Goal: Information Seeking & Learning: Learn about a topic

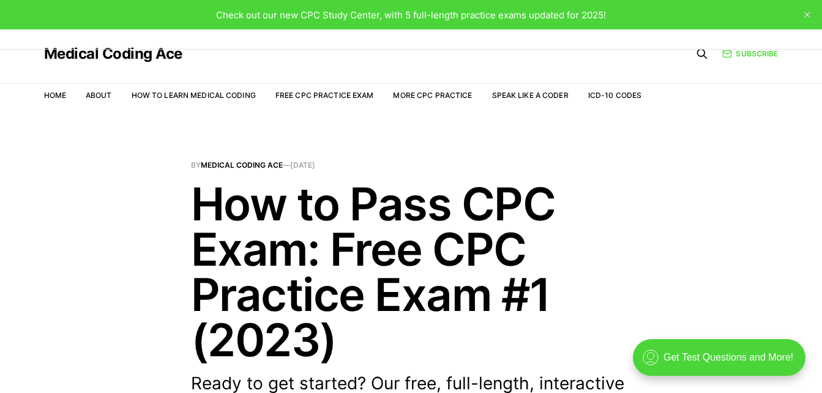
click at [624, 163] on span "By Medical Coding Ace — Sep 10, 2023" at bounding box center [411, 165] width 441 height 7
click at [339, 96] on link "Free CPC Practice Exam" at bounding box center [324, 95] width 99 height 9
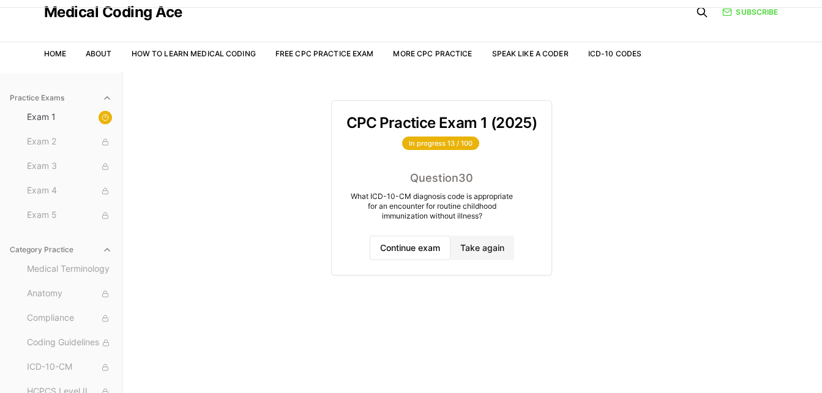
scroll to position [61, 0]
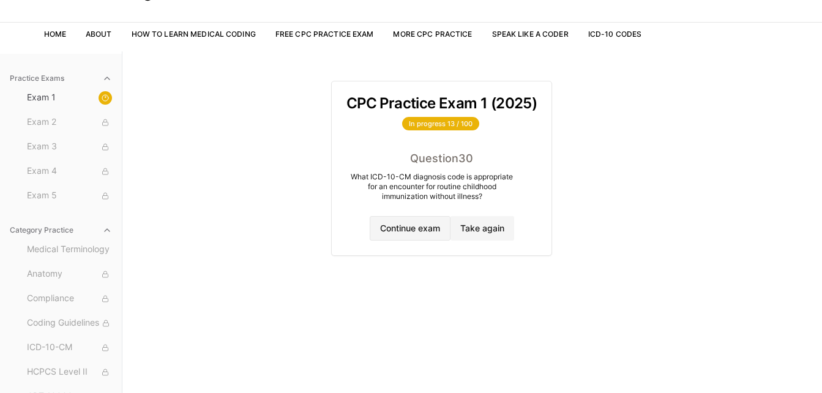
click at [431, 229] on button "Continue exam" at bounding box center [410, 228] width 81 height 24
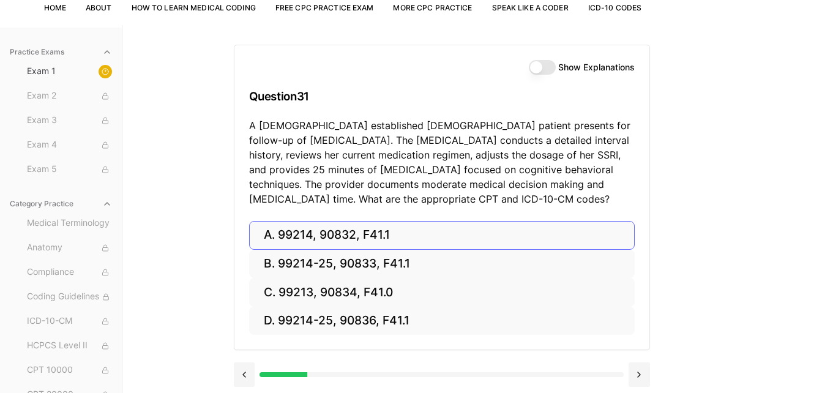
scroll to position [113, 0]
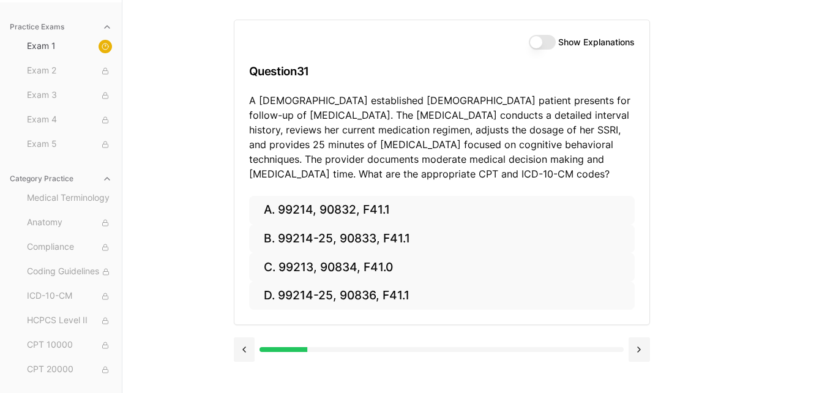
click at [592, 132] on p "A [DEMOGRAPHIC_DATA] established [DEMOGRAPHIC_DATA] patient presents for follow…" at bounding box center [442, 137] width 386 height 88
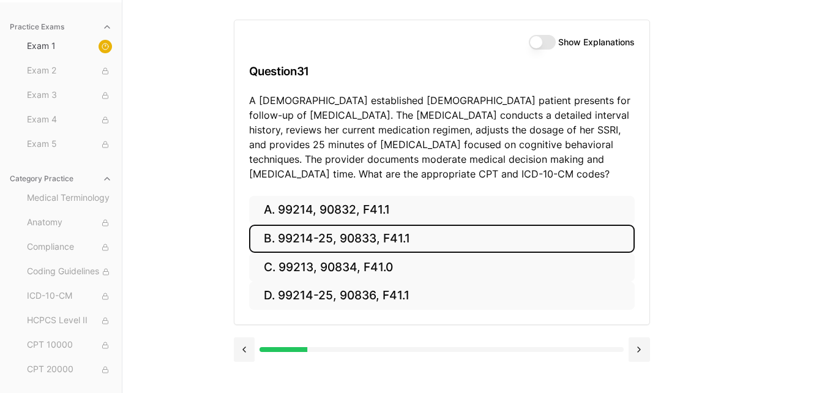
click at [315, 239] on button "B. 99214-25, 90833, F41.1" at bounding box center [442, 239] width 386 height 29
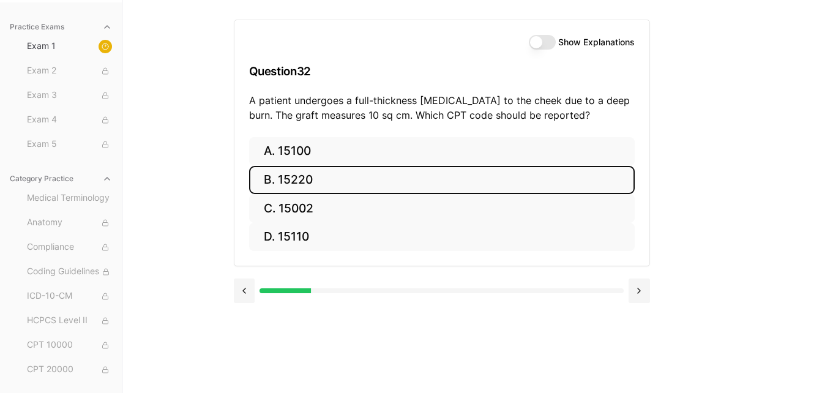
click at [305, 179] on button "B. 15220" at bounding box center [442, 180] width 386 height 29
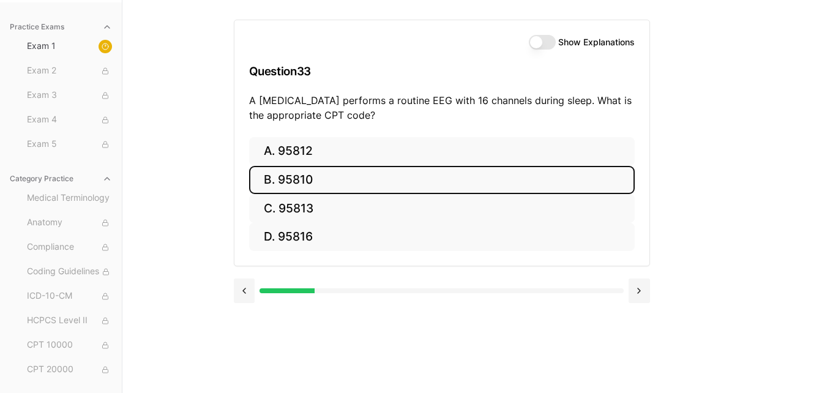
click at [335, 186] on button "B. 95810" at bounding box center [442, 180] width 386 height 29
click at [304, 180] on button "B. 47563" at bounding box center [442, 180] width 386 height 29
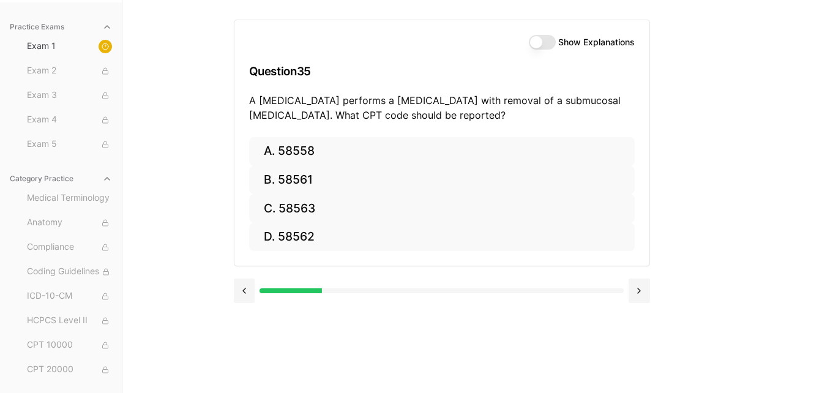
click at [546, 44] on button "Show Explanations" at bounding box center [542, 42] width 27 height 15
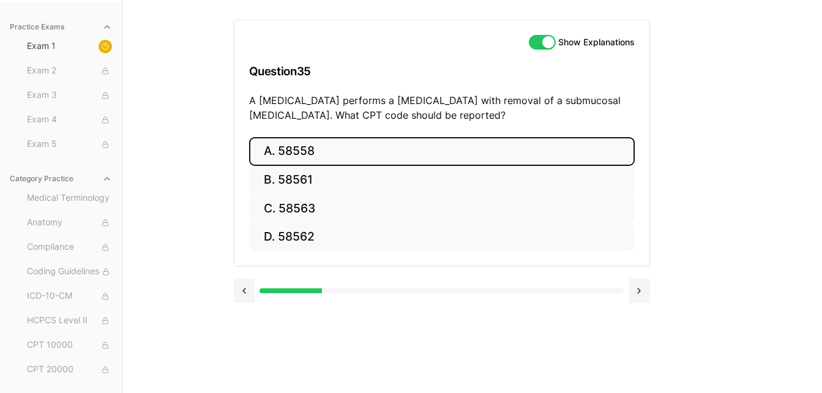
click at [315, 156] on button "A. 58558" at bounding box center [442, 151] width 386 height 29
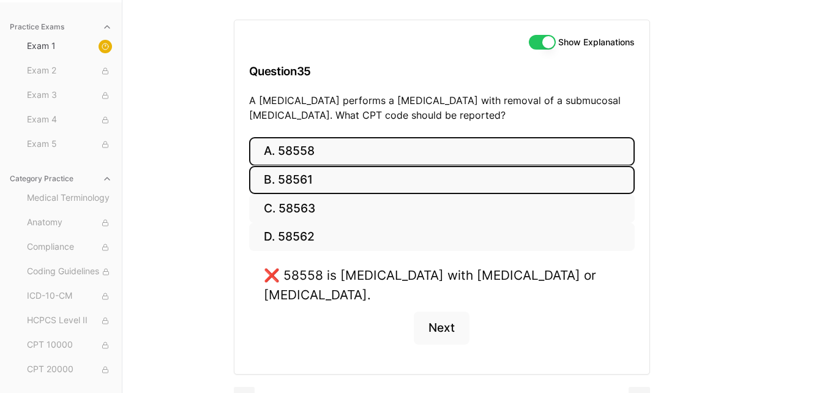
click at [349, 179] on button "B. 58561" at bounding box center [442, 180] width 386 height 29
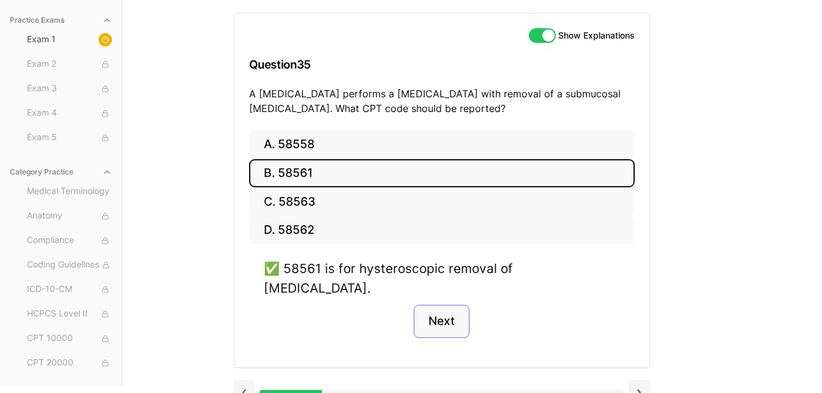
scroll to position [121, 0]
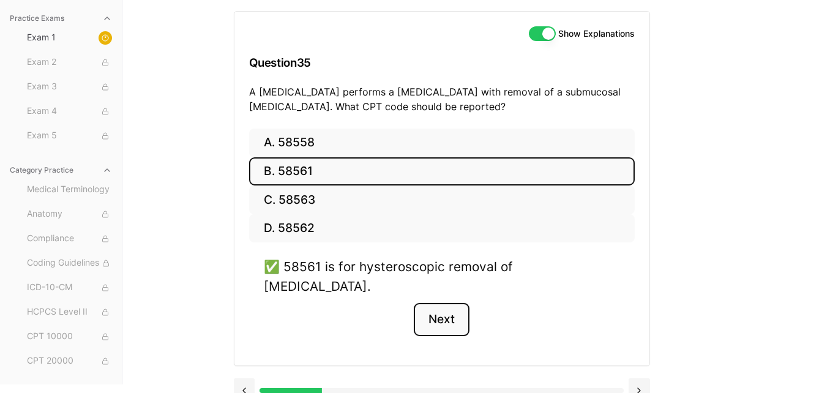
click at [448, 304] on button "Next" at bounding box center [442, 319] width 56 height 33
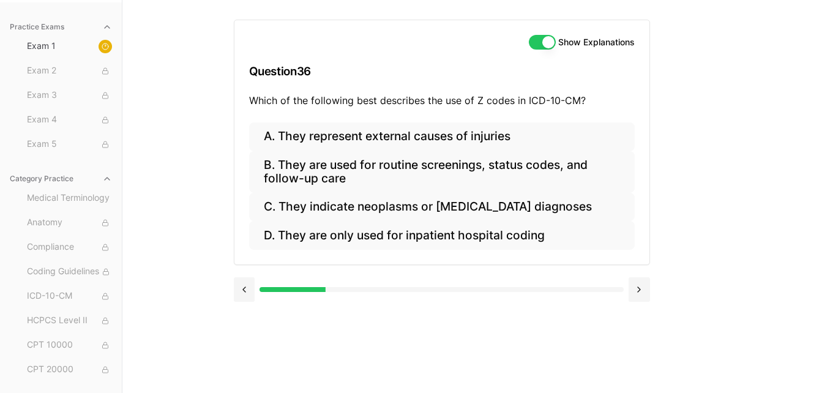
scroll to position [113, 0]
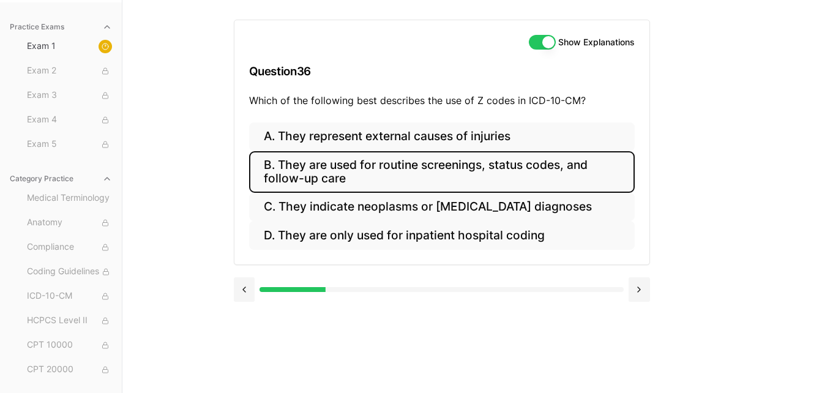
click at [395, 171] on button "B. They are used for routine screenings, status codes, and follow-up care" at bounding box center [442, 172] width 386 height 42
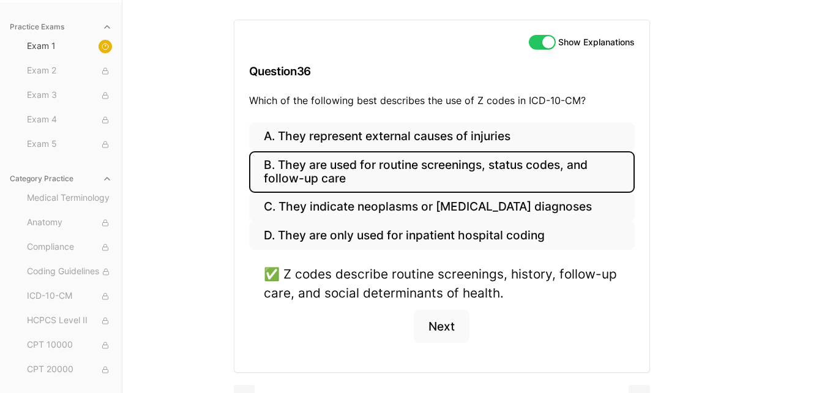
scroll to position [139, 0]
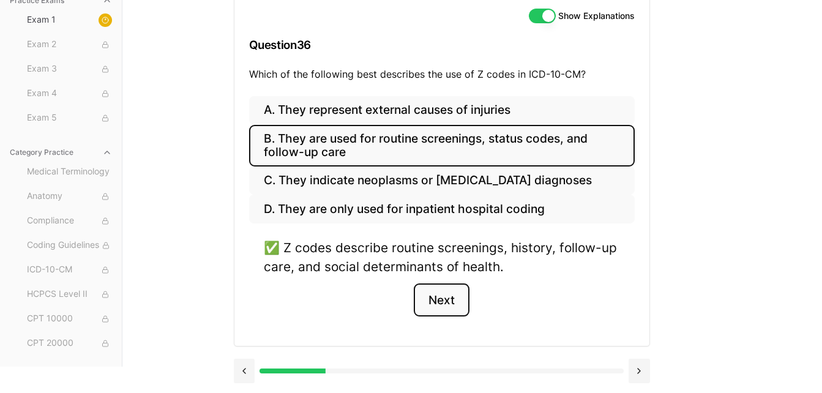
click at [450, 300] on button "Next" at bounding box center [442, 299] width 56 height 33
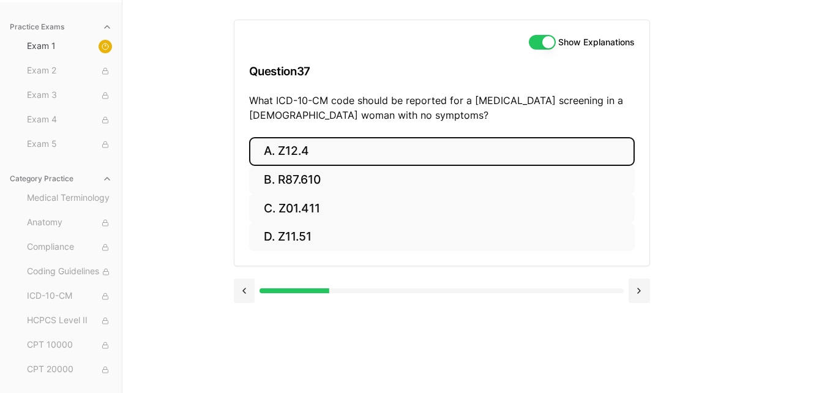
click at [274, 157] on button "A. Z12.4" at bounding box center [442, 151] width 386 height 29
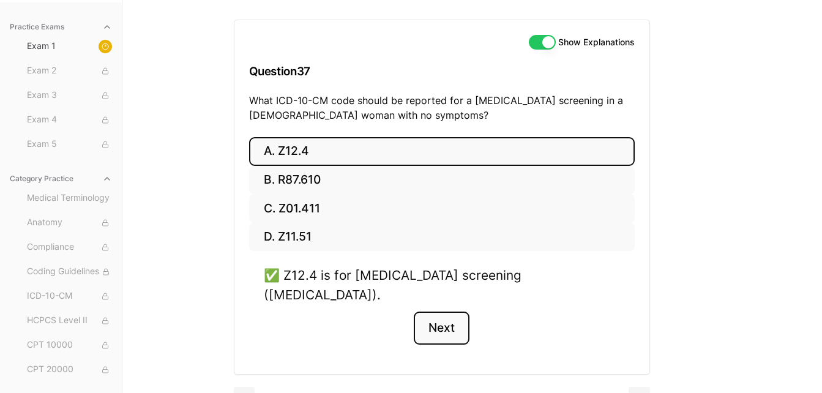
click at [444, 312] on button "Next" at bounding box center [442, 327] width 56 height 33
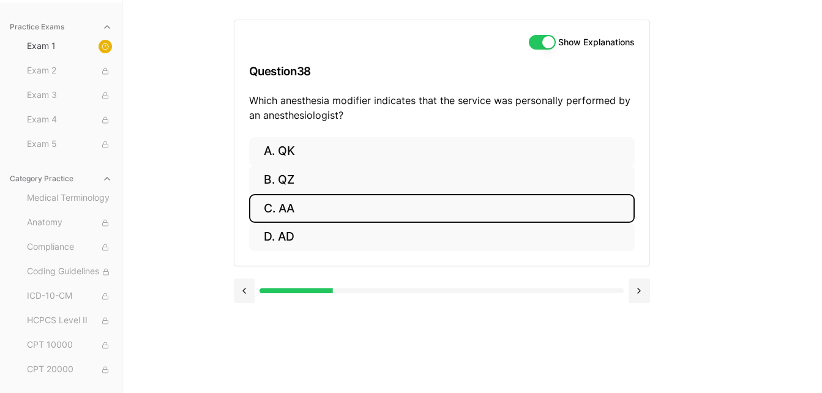
click at [323, 211] on button "C. AA" at bounding box center [442, 208] width 386 height 29
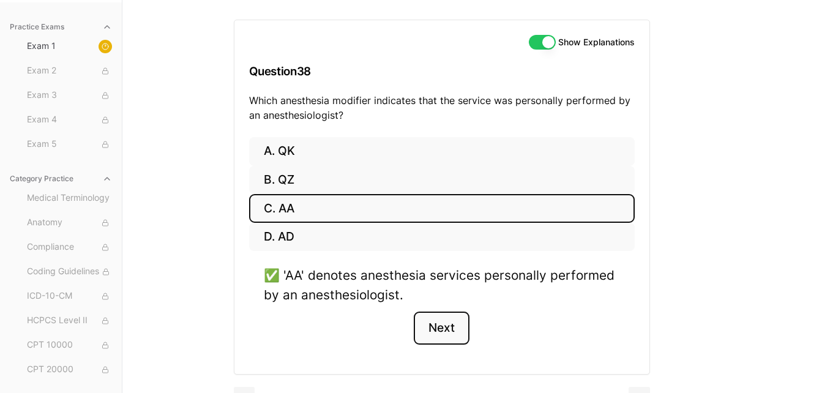
click at [433, 332] on button "Next" at bounding box center [442, 327] width 56 height 33
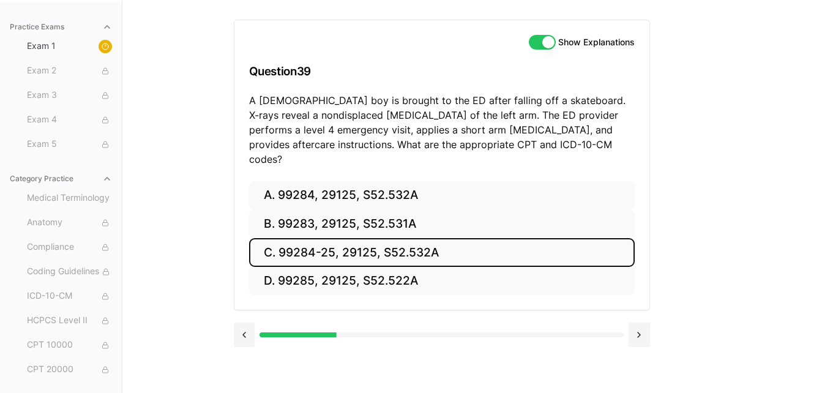
click at [396, 245] on button "C. 99284-25, 29125, S52.532A" at bounding box center [442, 252] width 386 height 29
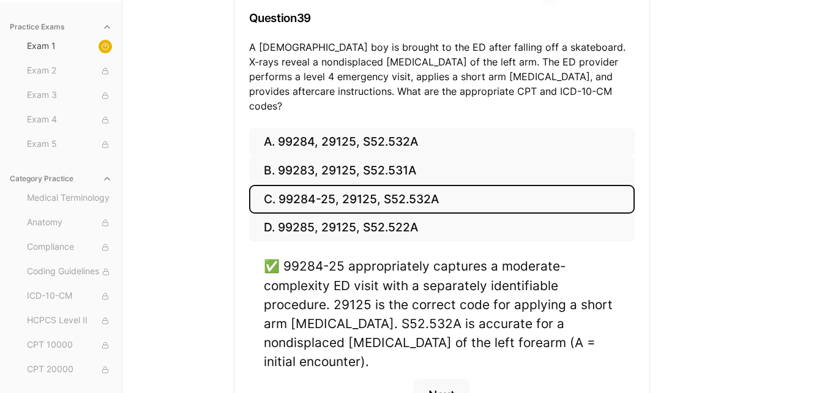
scroll to position [227, 0]
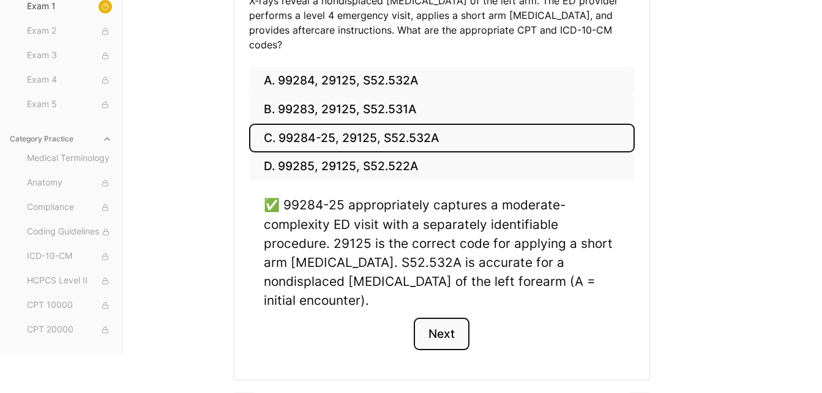
click at [439, 318] on button "Next" at bounding box center [442, 334] width 56 height 33
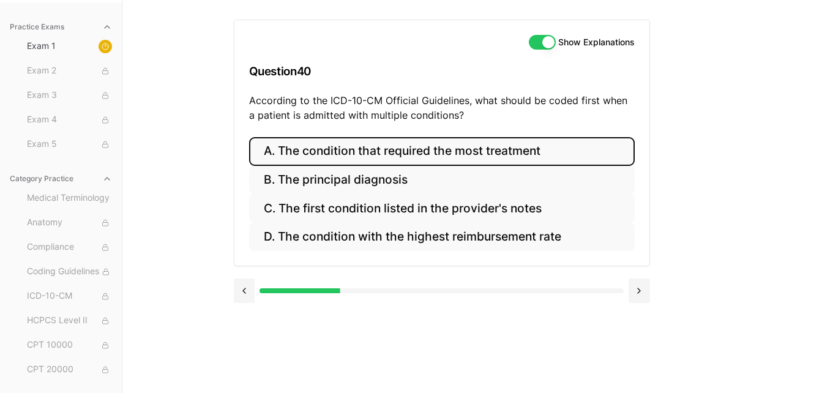
click at [377, 147] on button "A. The condition that required the most treatment" at bounding box center [442, 151] width 386 height 29
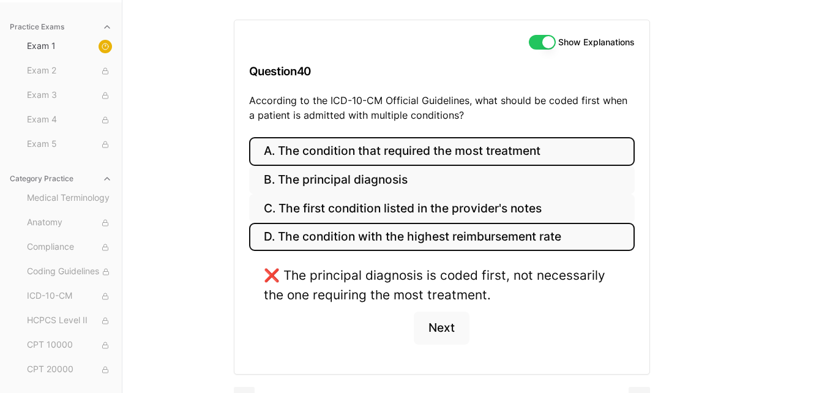
click at [401, 237] on button "D. The condition with the highest reimbursement rate" at bounding box center [442, 237] width 386 height 29
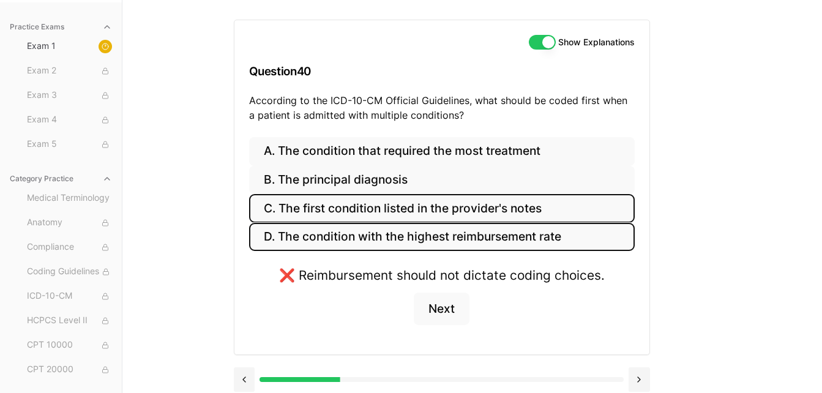
click at [401, 218] on button "C. The first condition listed in the provider's notes" at bounding box center [442, 208] width 386 height 29
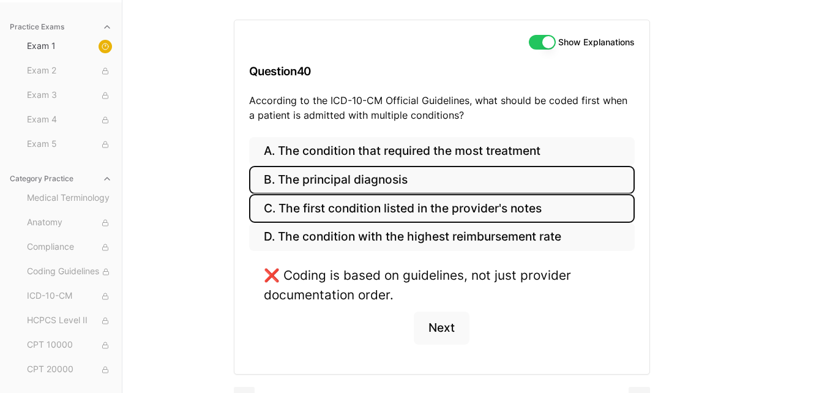
click at [377, 183] on button "B. The principal diagnosis" at bounding box center [442, 180] width 386 height 29
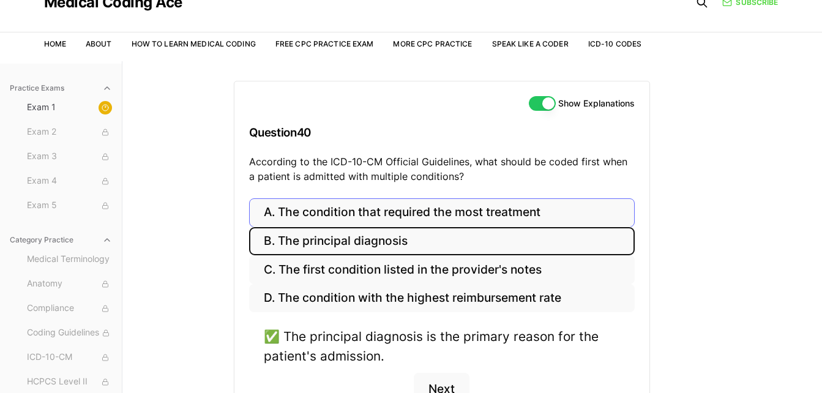
scroll to position [0, 0]
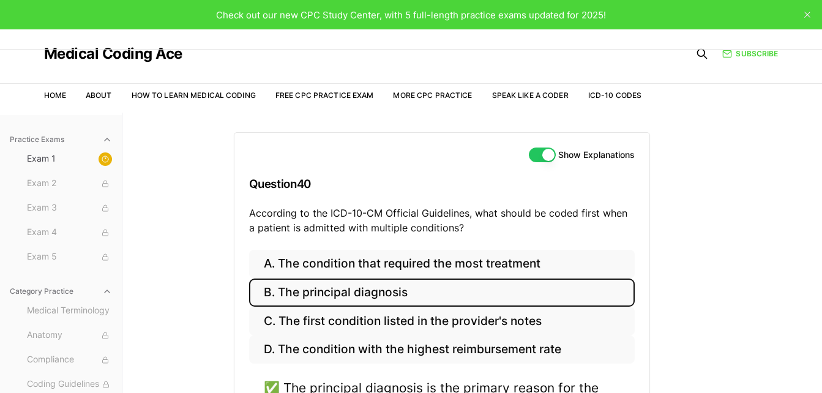
click at [515, 234] on p "According to the ICD-10-CM Official Guidelines, what should be coded first when…" at bounding box center [442, 220] width 386 height 29
click at [569, 239] on div "Show Explanations Question 40 According to the ICD-10-CM Official Guidelines, w…" at bounding box center [441, 191] width 415 height 117
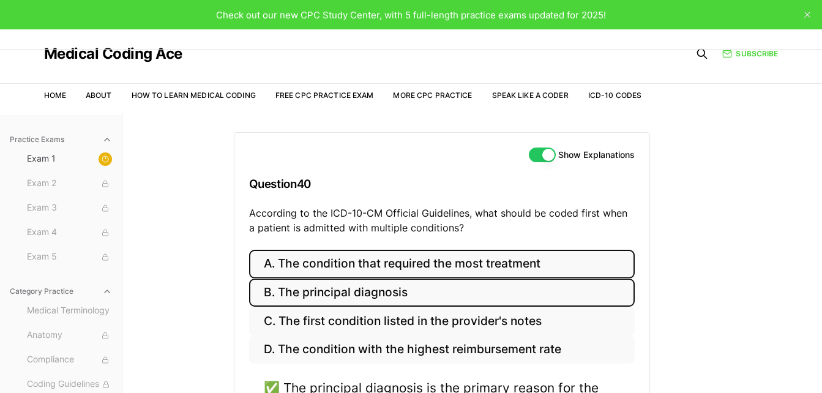
click at [543, 258] on button "A. The condition that required the most treatment" at bounding box center [442, 264] width 386 height 29
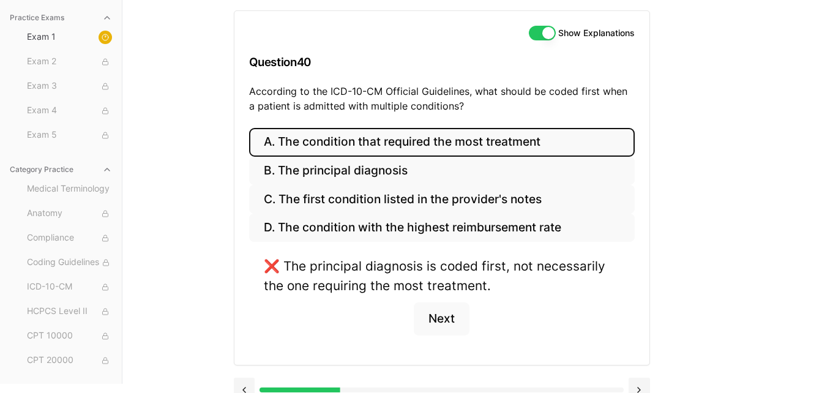
scroll to position [122, 0]
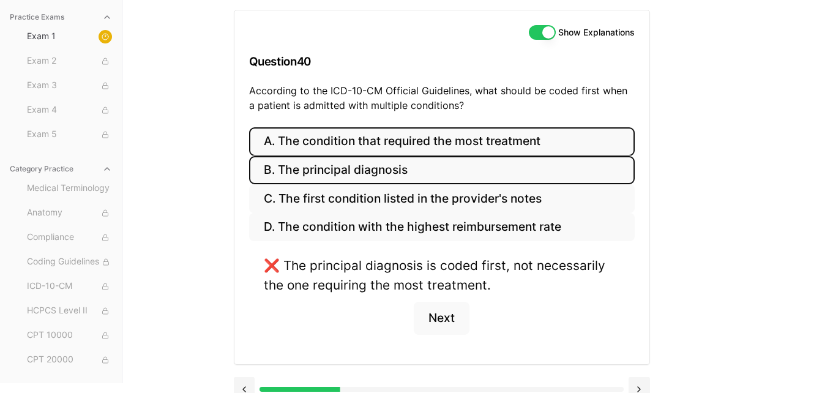
click at [370, 176] on button "B. The principal diagnosis" at bounding box center [442, 170] width 386 height 29
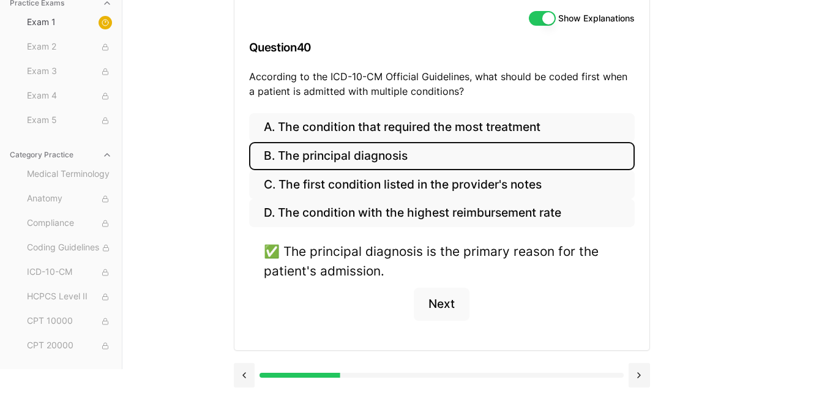
scroll to position [141, 0]
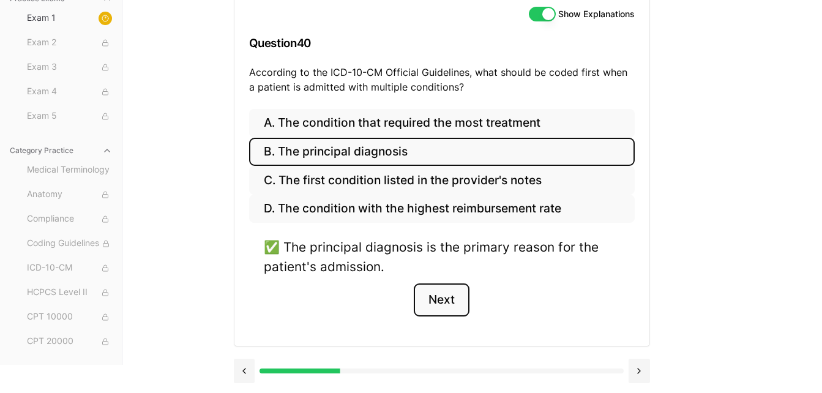
click at [467, 310] on button "Next" at bounding box center [442, 299] width 56 height 33
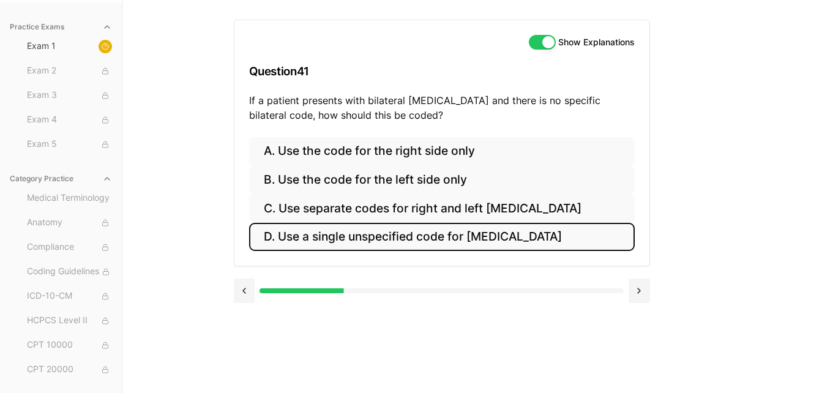
click at [388, 231] on button "D. Use a single unspecified code for [MEDICAL_DATA]" at bounding box center [442, 237] width 386 height 29
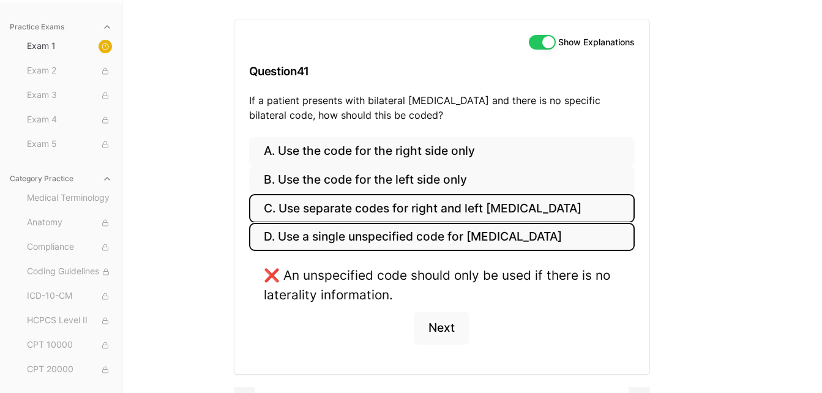
click at [387, 210] on button "C. Use separate codes for right and left [MEDICAL_DATA]" at bounding box center [442, 208] width 386 height 29
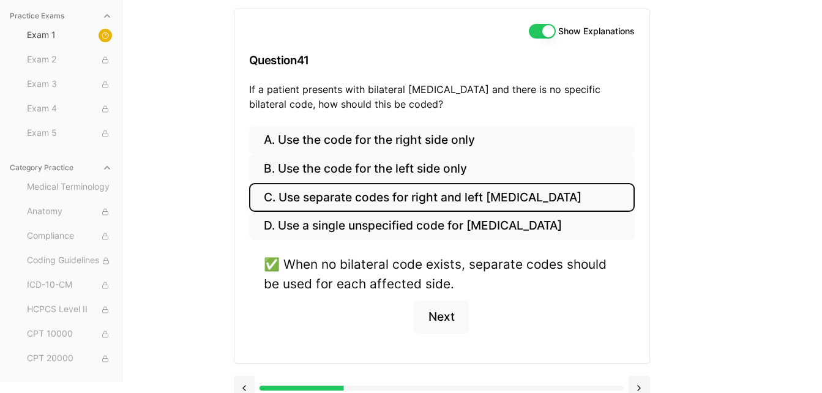
scroll to position [141, 0]
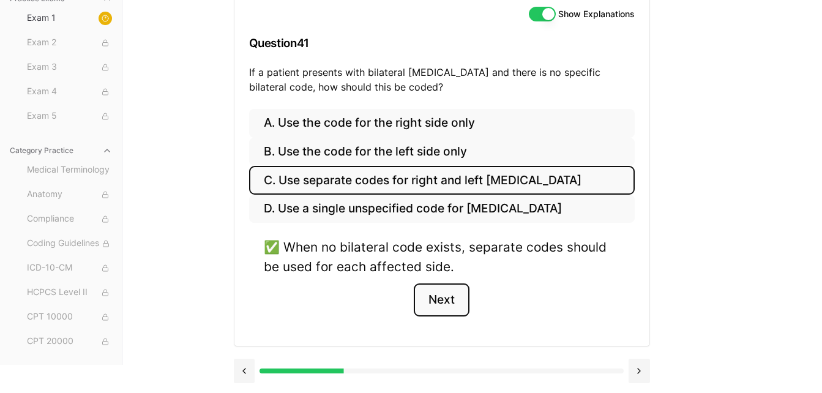
click at [450, 302] on button "Next" at bounding box center [442, 299] width 56 height 33
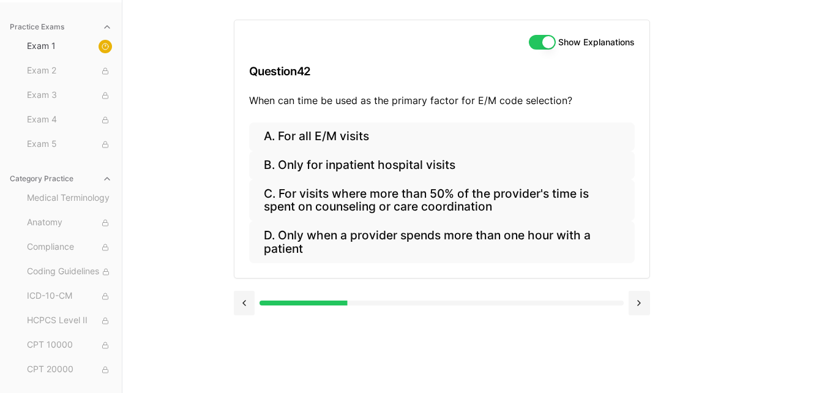
scroll to position [113, 0]
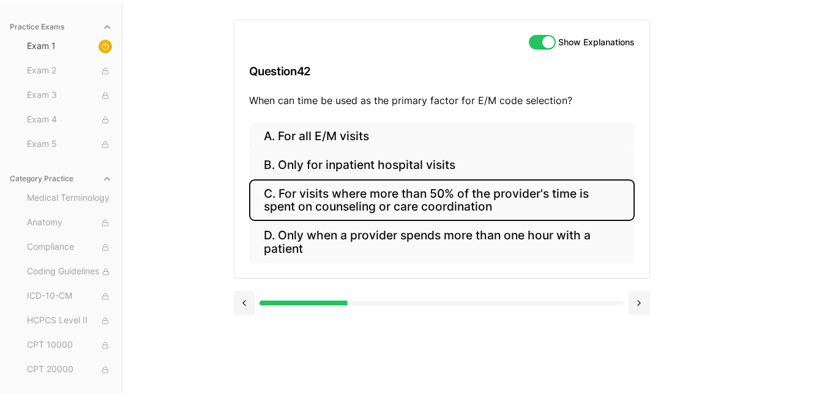
click at [351, 216] on button "C. For visits where more than 50% of the provider's time is spent on counseling…" at bounding box center [442, 200] width 386 height 42
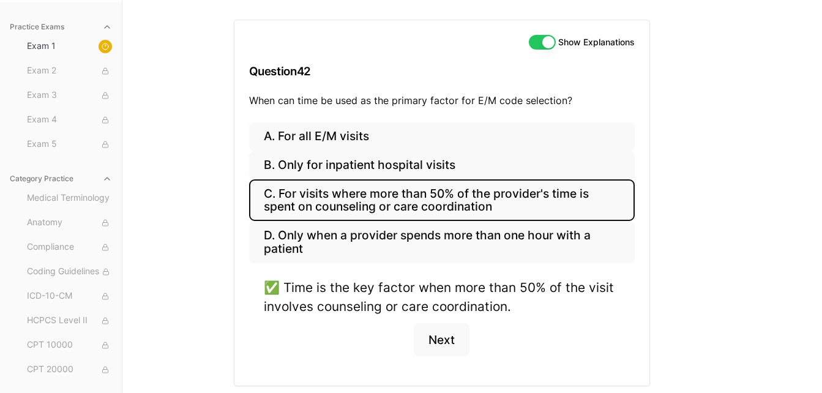
scroll to position [152, 0]
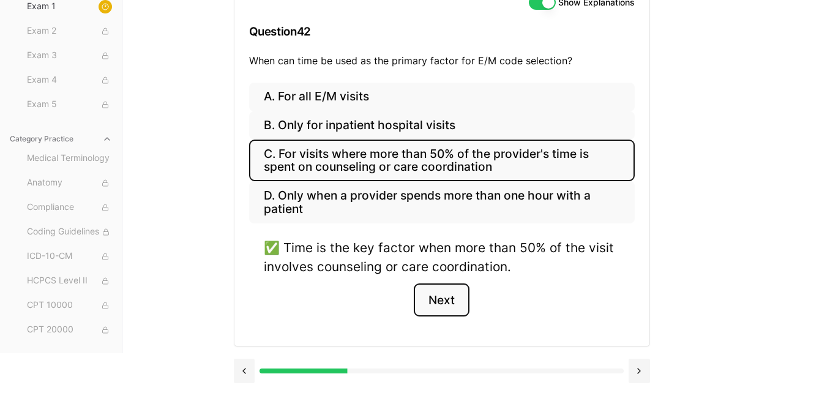
click at [446, 293] on button "Next" at bounding box center [442, 299] width 56 height 33
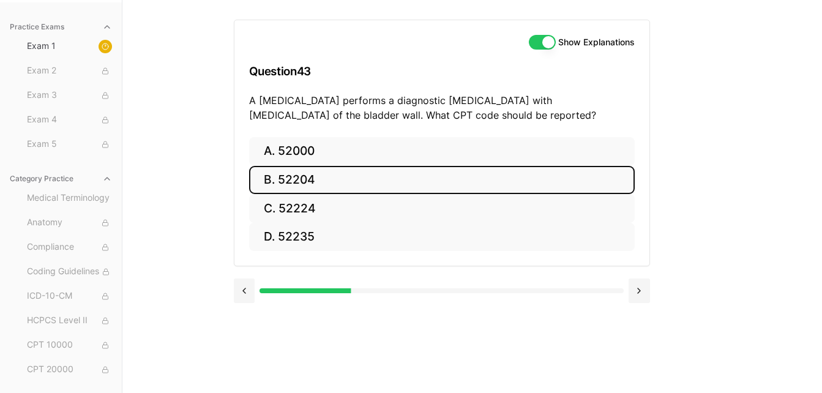
click at [311, 184] on button "B. 52204" at bounding box center [442, 180] width 386 height 29
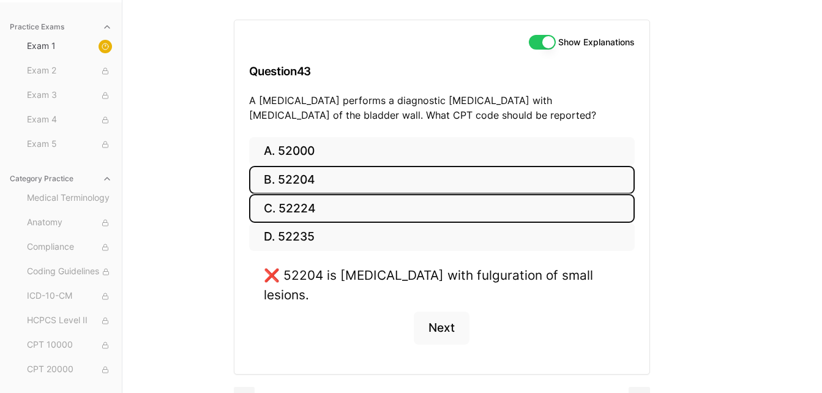
click at [317, 215] on button "C. 52224" at bounding box center [442, 208] width 386 height 29
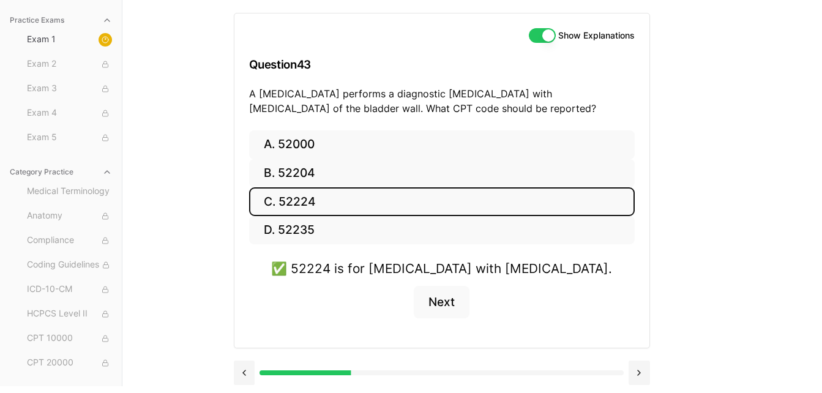
scroll to position [121, 0]
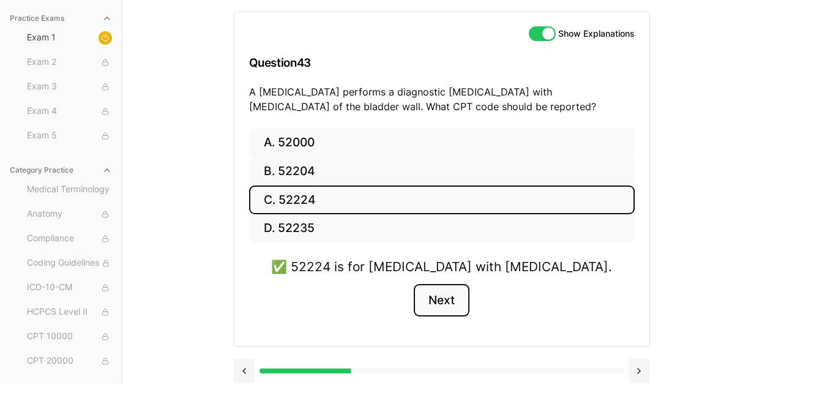
click at [442, 304] on button "Next" at bounding box center [442, 300] width 56 height 33
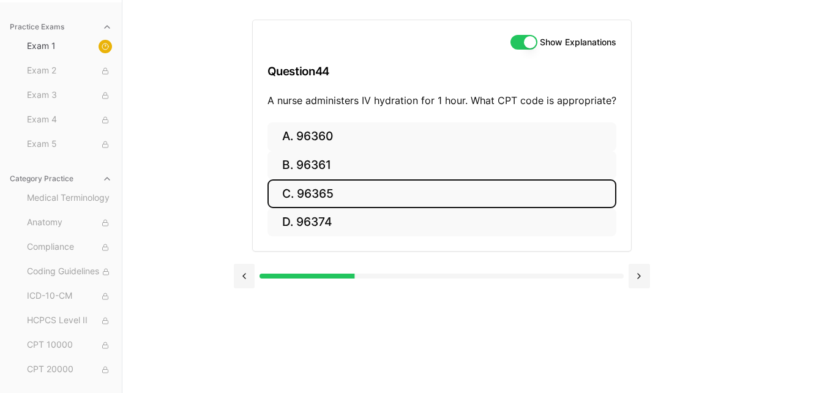
click at [324, 194] on button "C. 96365" at bounding box center [441, 193] width 349 height 29
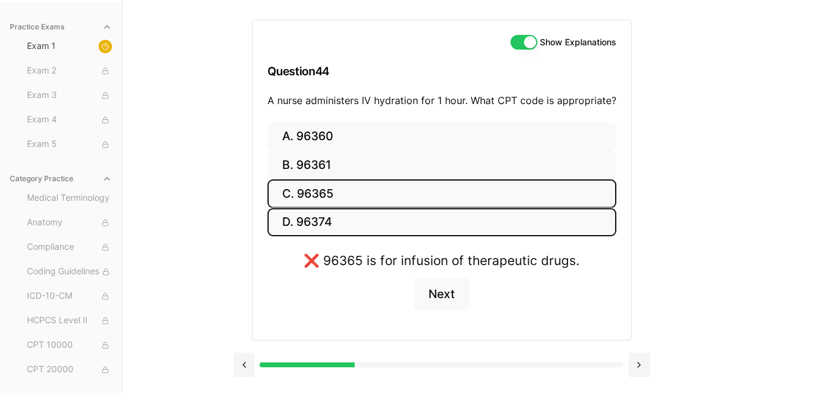
click at [321, 221] on button "D. 96374" at bounding box center [441, 222] width 349 height 29
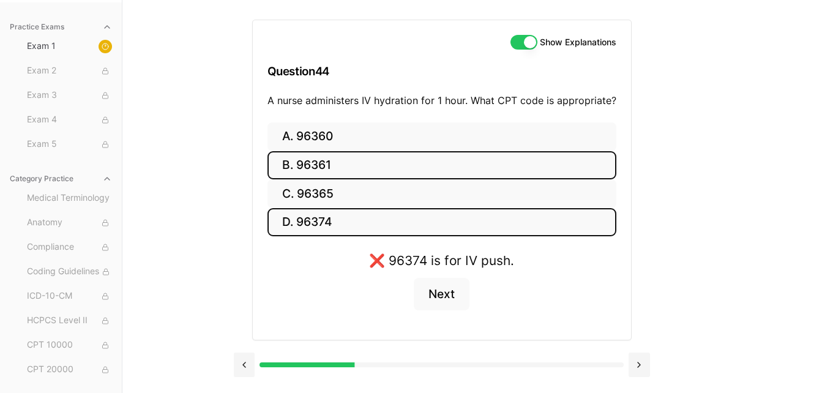
click at [317, 162] on button "B. 96361" at bounding box center [441, 165] width 349 height 29
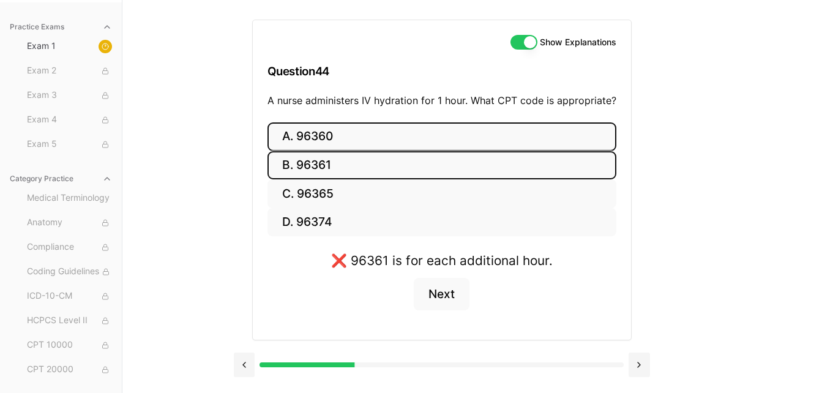
click at [317, 136] on button "A. 96360" at bounding box center [441, 136] width 349 height 29
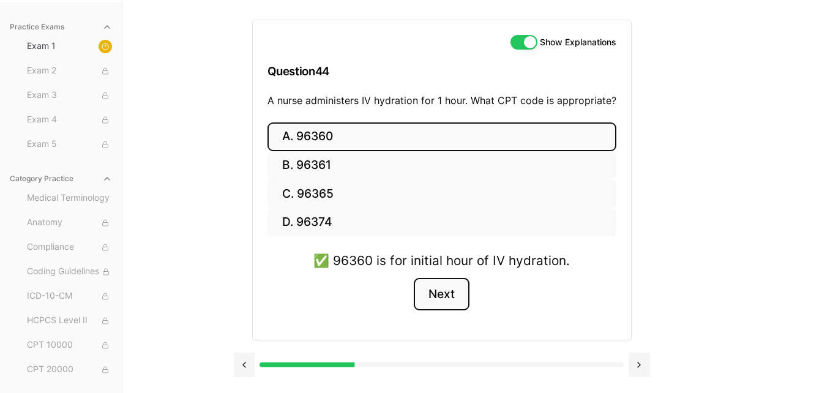
click at [454, 303] on button "Next" at bounding box center [442, 294] width 56 height 33
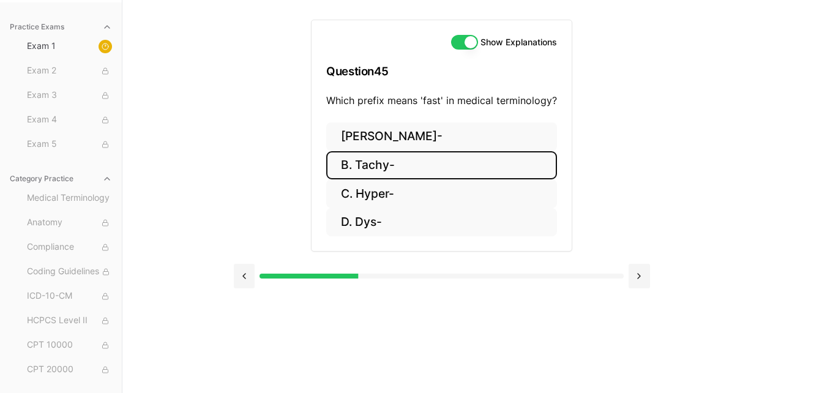
click at [373, 165] on button "B. Tachy-" at bounding box center [441, 165] width 231 height 29
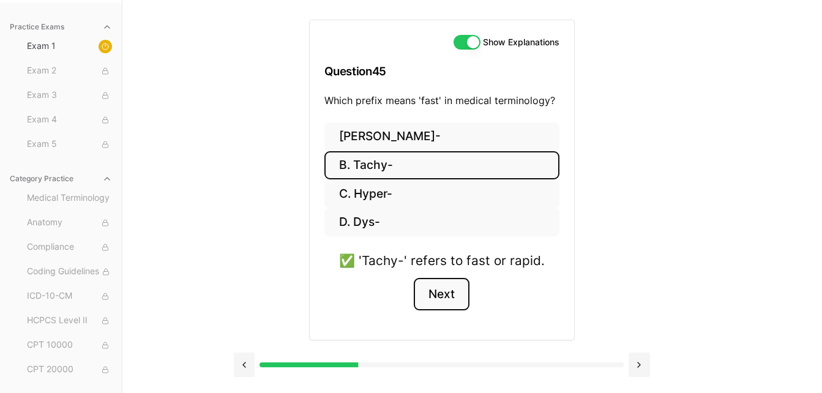
click at [439, 299] on button "Next" at bounding box center [442, 294] width 56 height 33
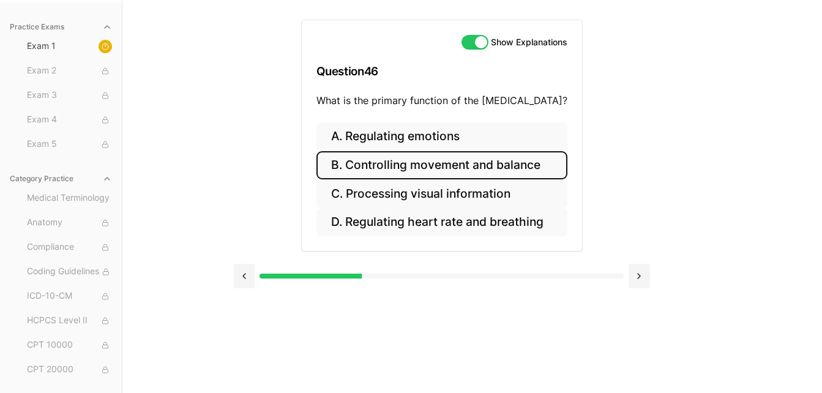
click at [450, 177] on button "B. Controlling movement and balance" at bounding box center [441, 165] width 251 height 29
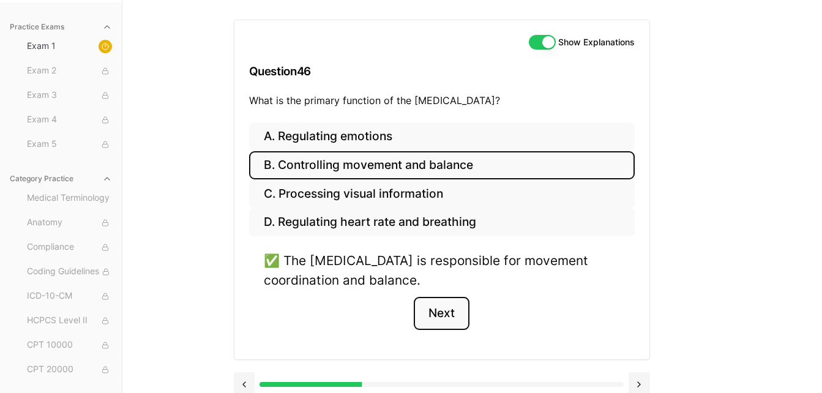
click at [452, 326] on button "Next" at bounding box center [442, 313] width 56 height 33
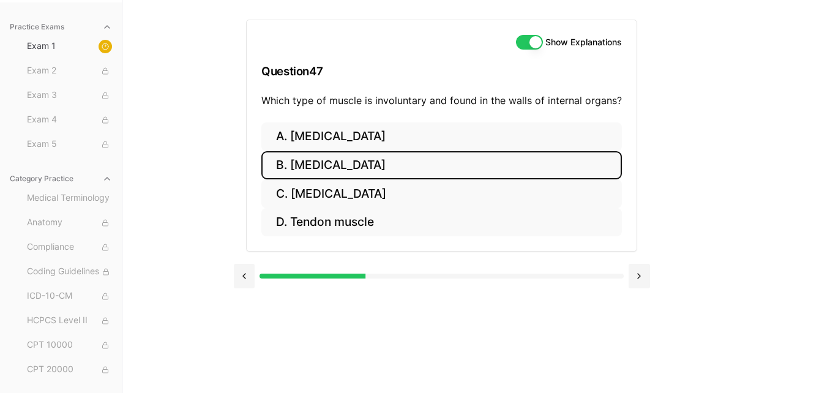
click at [379, 164] on button "B. [MEDICAL_DATA]" at bounding box center [441, 165] width 360 height 29
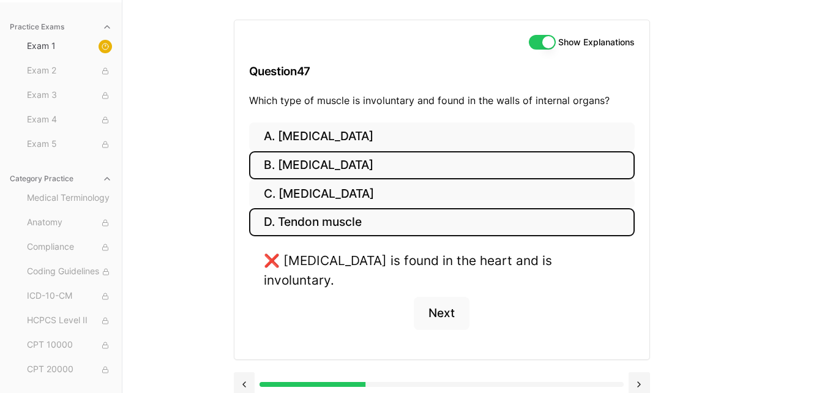
click at [354, 229] on button "D. Tendon muscle" at bounding box center [442, 222] width 386 height 29
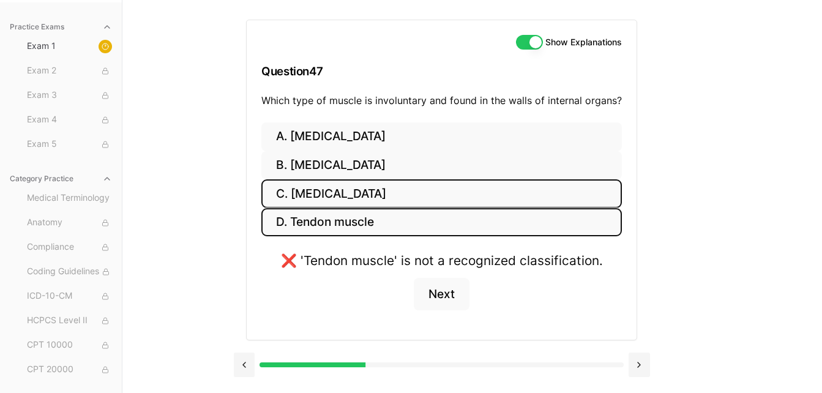
click at [352, 199] on button "C. [MEDICAL_DATA]" at bounding box center [441, 193] width 360 height 29
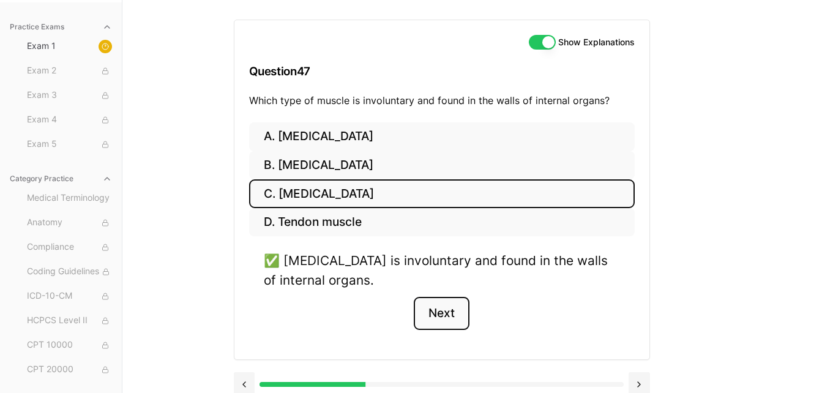
click at [456, 314] on button "Next" at bounding box center [442, 313] width 56 height 33
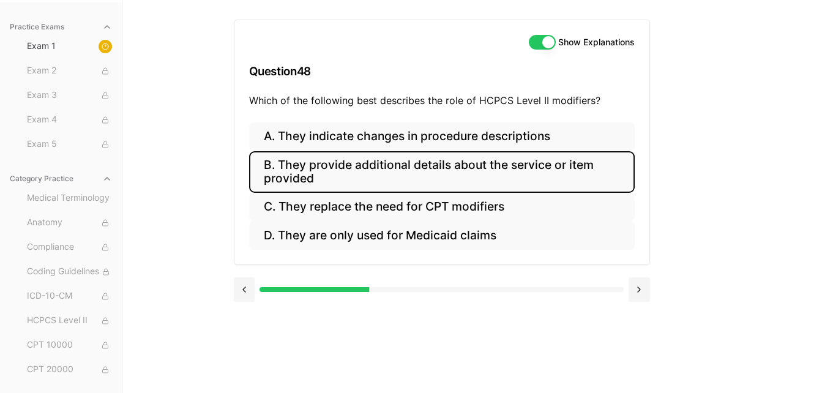
click at [466, 163] on button "B. They provide additional details about the service or item provided" at bounding box center [442, 172] width 386 height 42
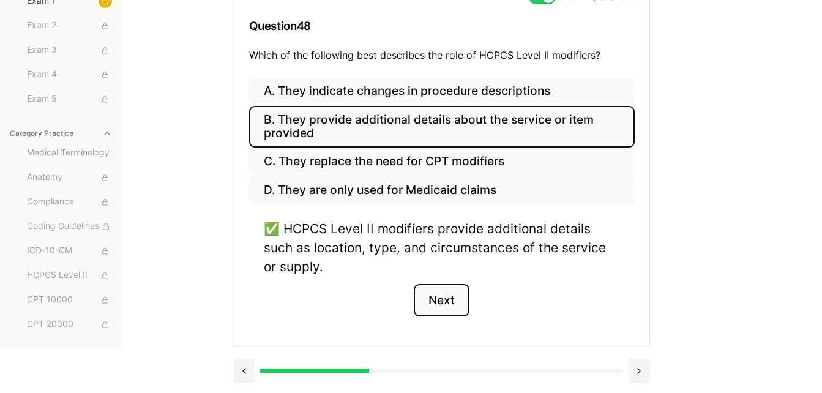
click at [434, 297] on button "Next" at bounding box center [442, 300] width 56 height 33
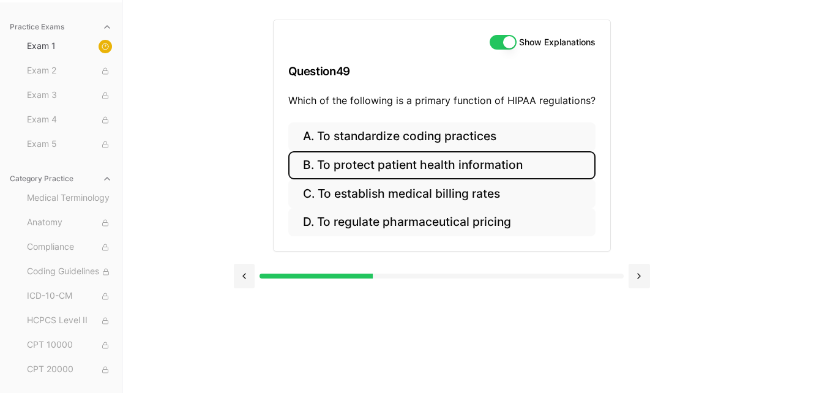
click at [403, 165] on button "B. To protect patient health information" at bounding box center [441, 165] width 307 height 29
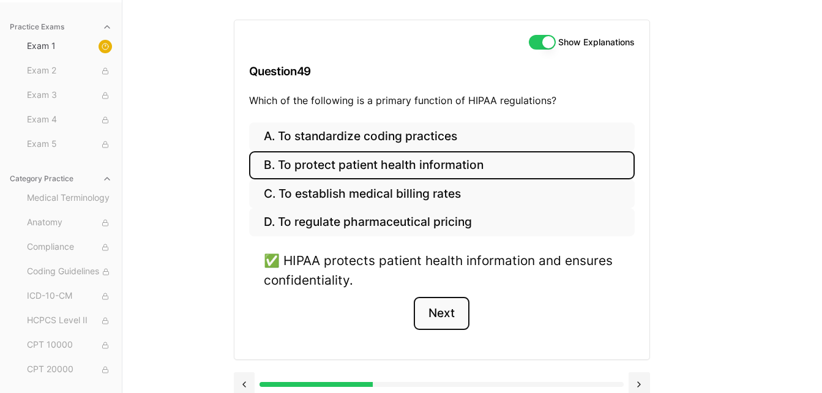
click at [442, 307] on button "Next" at bounding box center [442, 313] width 56 height 33
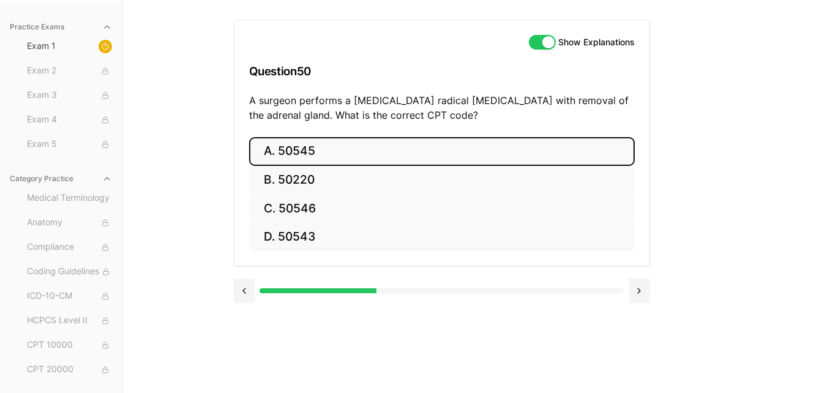
click at [300, 144] on button "A. 50545" at bounding box center [442, 151] width 386 height 29
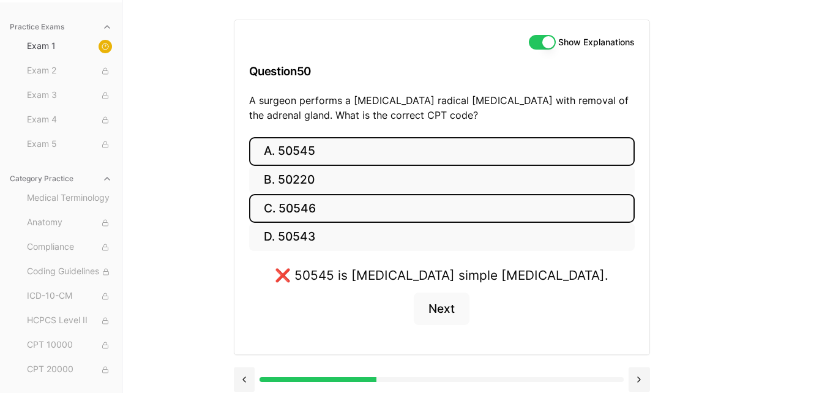
click at [295, 209] on button "C. 50546" at bounding box center [442, 208] width 386 height 29
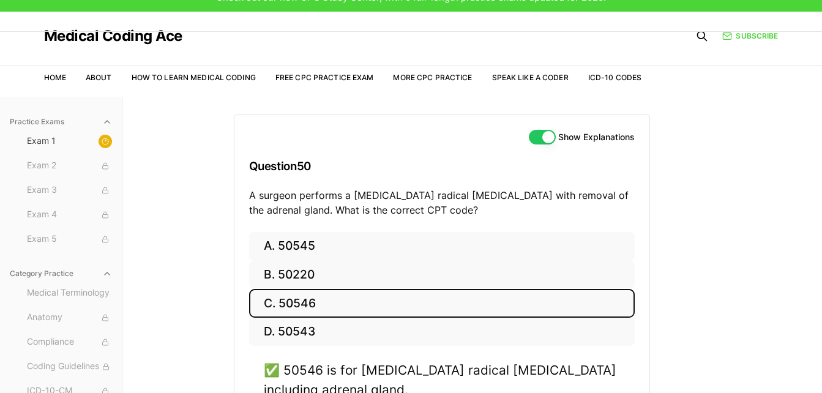
scroll to position [0, 0]
